Goal: Transaction & Acquisition: Book appointment/travel/reservation

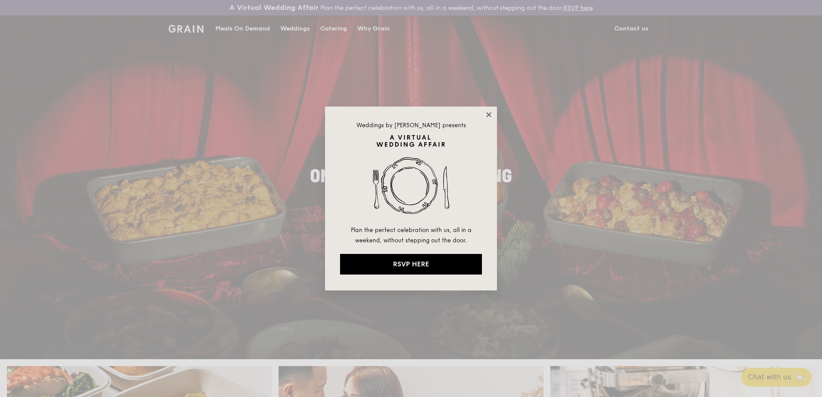
click at [492, 114] on icon at bounding box center [489, 115] width 8 height 8
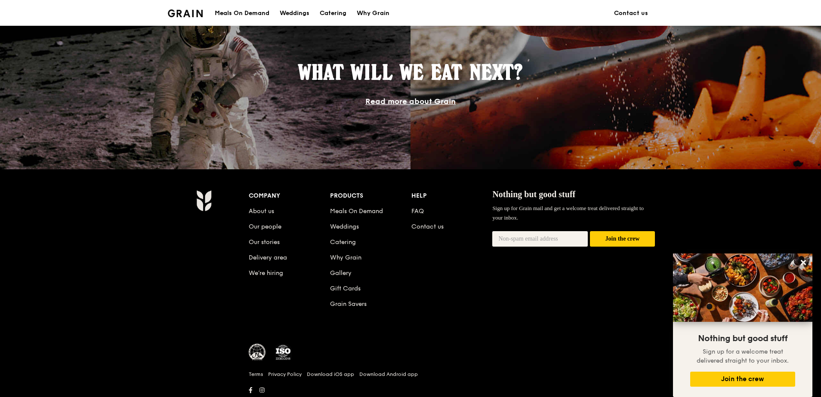
scroll to position [790, 0]
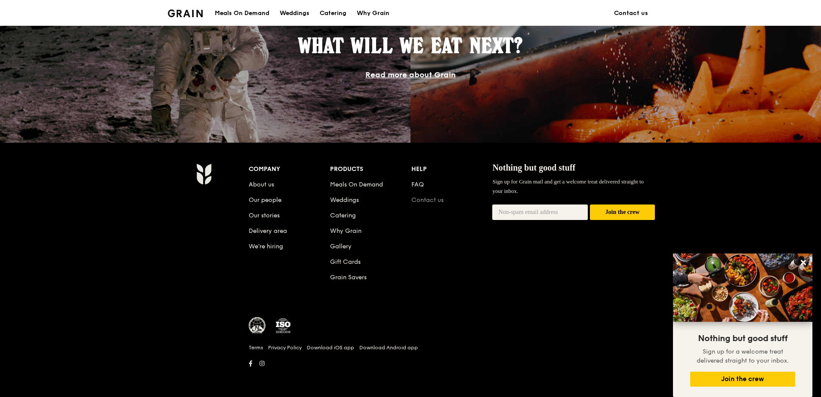
click at [421, 198] on link "Contact us" at bounding box center [427, 200] width 32 height 7
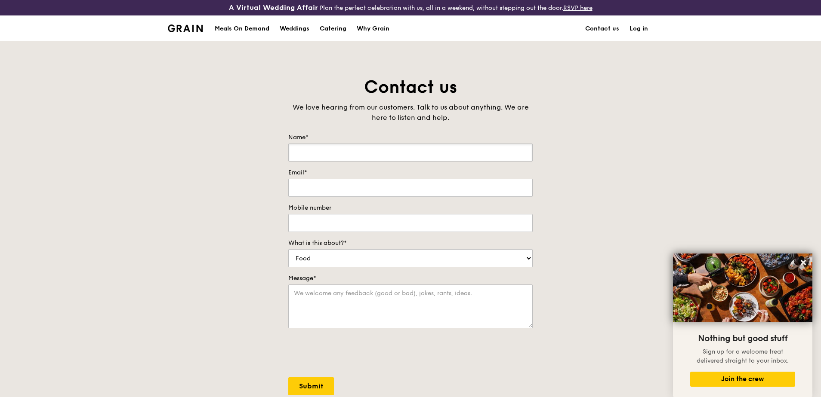
click at [371, 146] on input "Name*" at bounding box center [410, 153] width 244 height 18
type input "ZHANG AILING"
type input "zhang.ai.ling@cpgcorp.com.sg"
type input "87688280"
drag, startPoint x: 325, startPoint y: 221, endPoint x: 249, endPoint y: 218, distance: 75.8
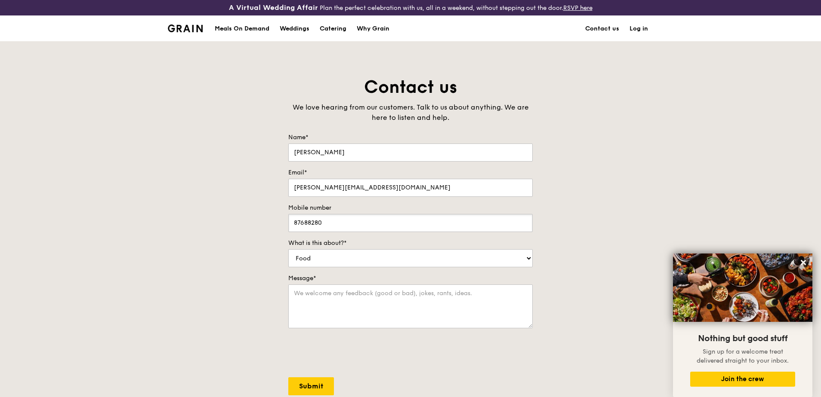
click at [249, 218] on div "Contact us We love hearing from our customers. Talk to us about anything. We ar…" at bounding box center [410, 256] width 821 height 360
click at [181, 169] on div "Contact us We love hearing from our customers. Talk to us about anything. We ar…" at bounding box center [410, 256] width 821 height 360
click at [336, 225] on input "87688280" at bounding box center [410, 223] width 244 height 18
drag, startPoint x: 327, startPoint y: 223, endPoint x: 282, endPoint y: 221, distance: 45.6
click at [282, 221] on div "Contact us We love hearing from our customers. Talk to us about anything. We ar…" at bounding box center [410, 256] width 258 height 360
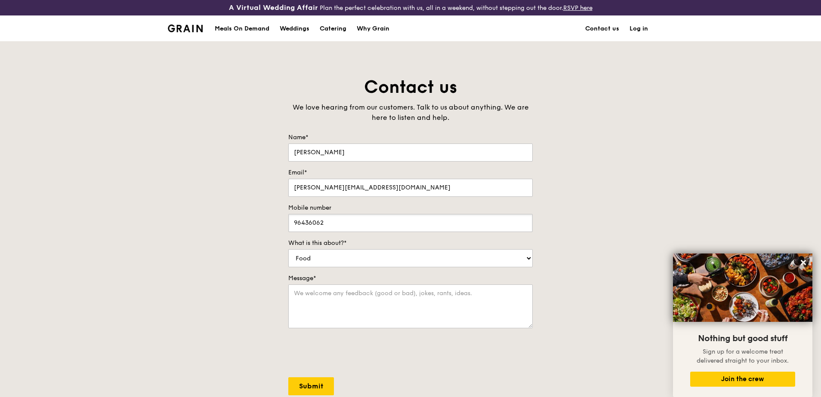
type input "96436062"
drag, startPoint x: 264, startPoint y: 255, endPoint x: 273, endPoint y: 270, distance: 16.8
click at [264, 255] on div "Contact us We love hearing from our customers. Talk to us about anything. We ar…" at bounding box center [410, 256] width 821 height 360
click at [305, 265] on select "Food Service Billing/Payment Catering Others" at bounding box center [410, 258] width 244 height 18
select select "Catering"
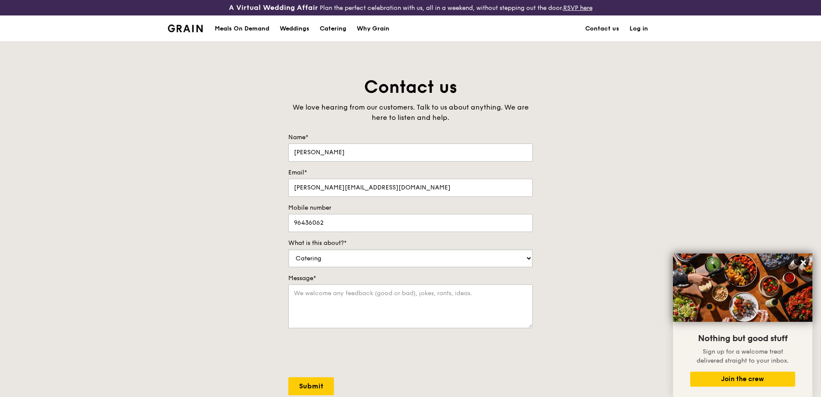
click at [288, 249] on select "Food Service Billing/Payment Catering Others" at bounding box center [410, 258] width 244 height 18
click at [310, 295] on textarea "Message*" at bounding box center [410, 307] width 244 height 44
click at [314, 307] on textarea "Hi," at bounding box center [410, 307] width 244 height 44
click at [442, 293] on textarea "Hi, please provide the estimated cost for" at bounding box center [410, 307] width 244 height 44
click at [405, 294] on textarea "Hi, please provide the estimated cost for 9 courses catering for 100 pax on 10 …" at bounding box center [410, 307] width 244 height 44
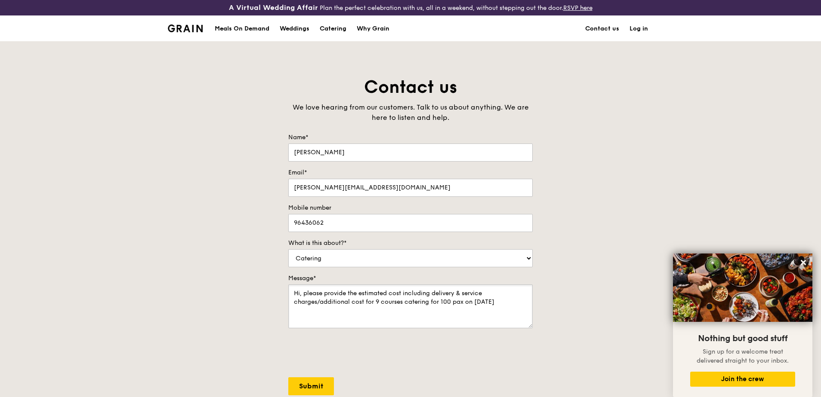
type textarea "Hi, please provide the estimated cost including delivery & service charges/addi…"
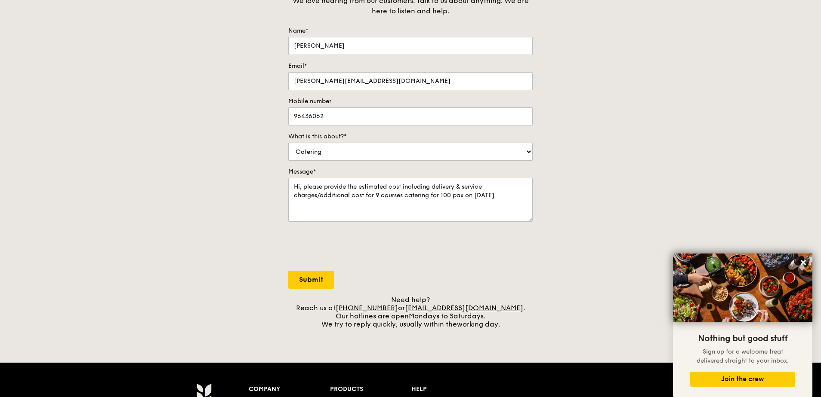
scroll to position [129, 0]
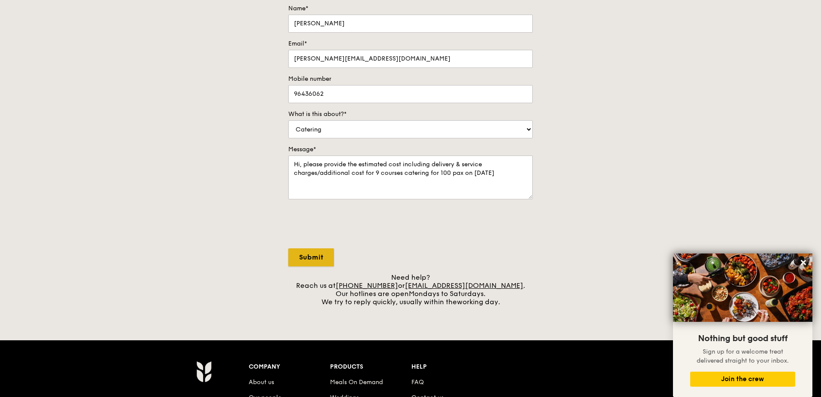
click at [307, 256] on input "Submit" at bounding box center [311, 258] width 46 height 18
select select "Food"
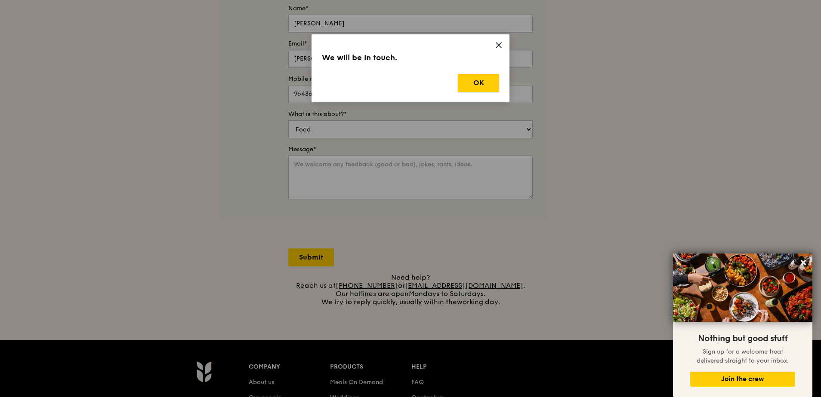
click at [476, 83] on button "OK" at bounding box center [478, 83] width 41 height 18
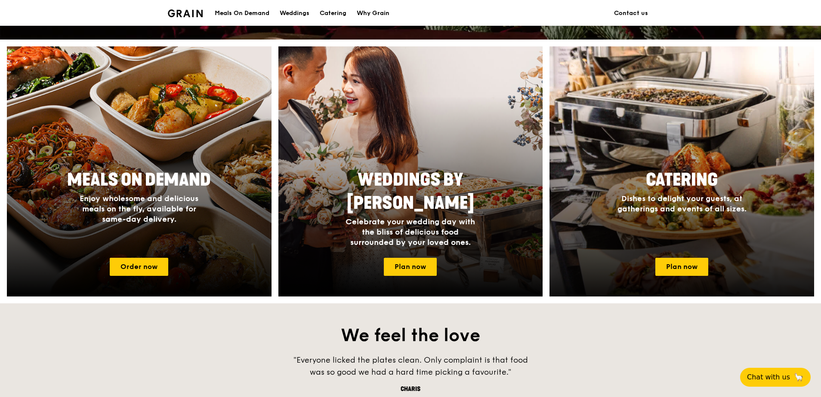
scroll to position [387, 0]
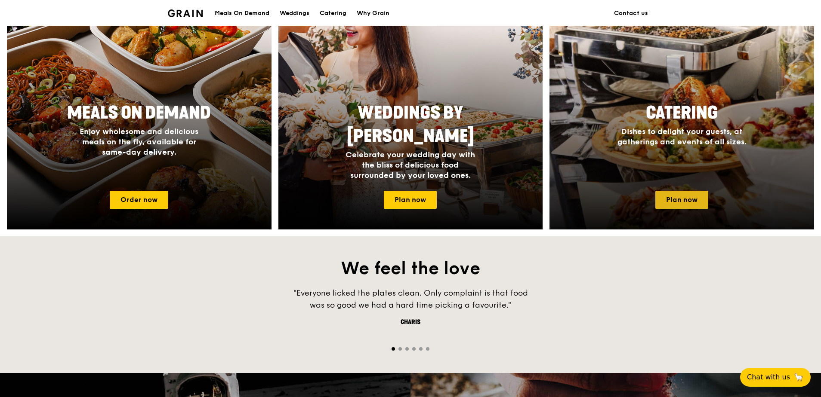
click at [685, 193] on link "Plan now" at bounding box center [681, 200] width 53 height 18
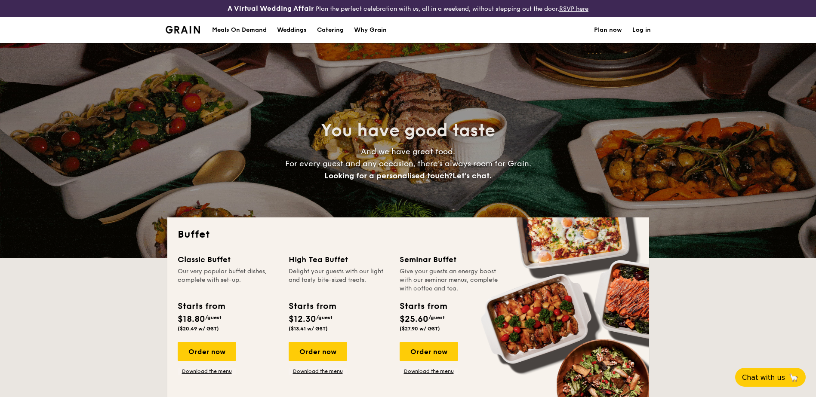
select select
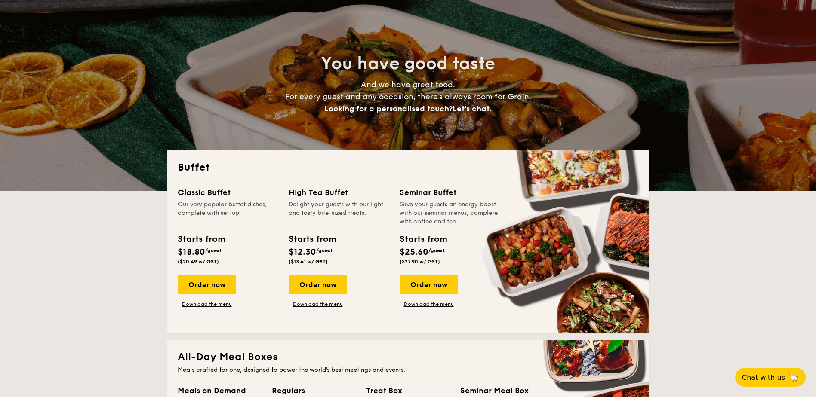
scroll to position [86, 0]
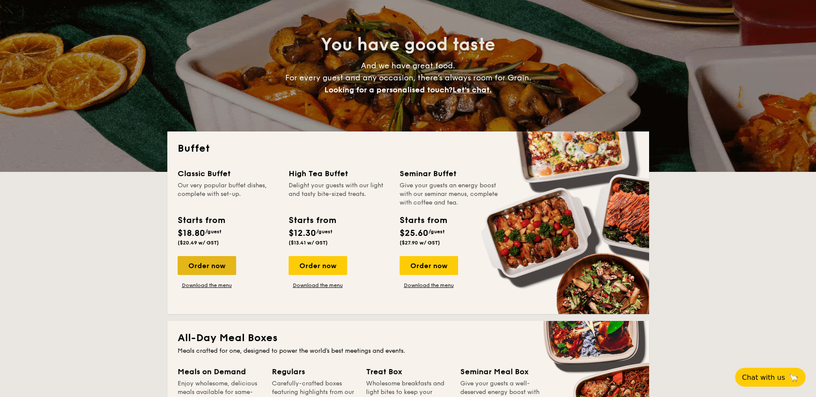
click at [216, 264] on div "Order now" at bounding box center [207, 265] width 58 height 19
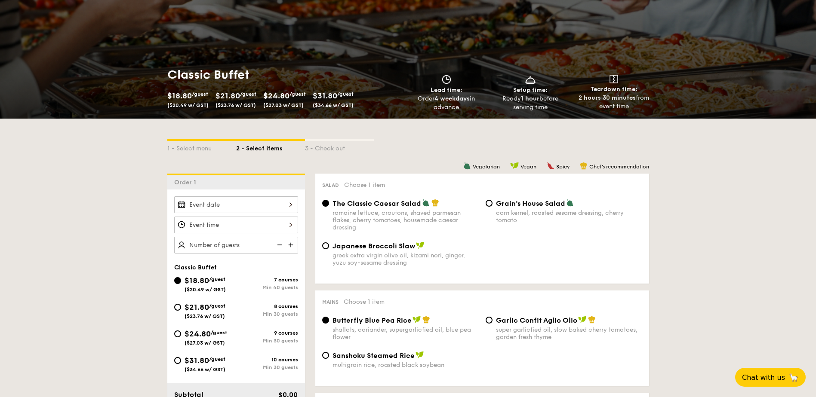
scroll to position [129, 0]
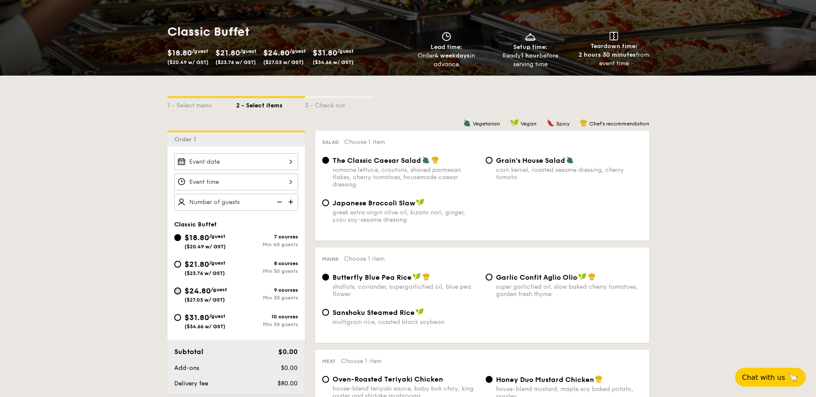
click at [178, 291] on input "$24.80 /guest ($27.03 w/ GST) 9 courses Min 30 guests" at bounding box center [177, 291] width 7 height 7
radio input "true"
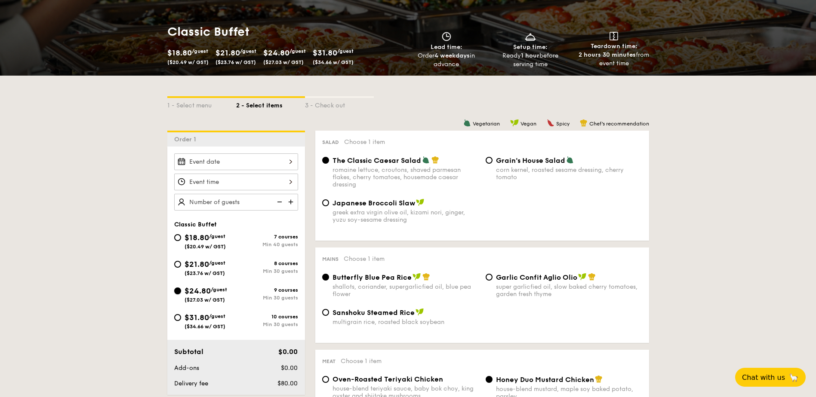
radio input "true"
